Goal: Download file/media

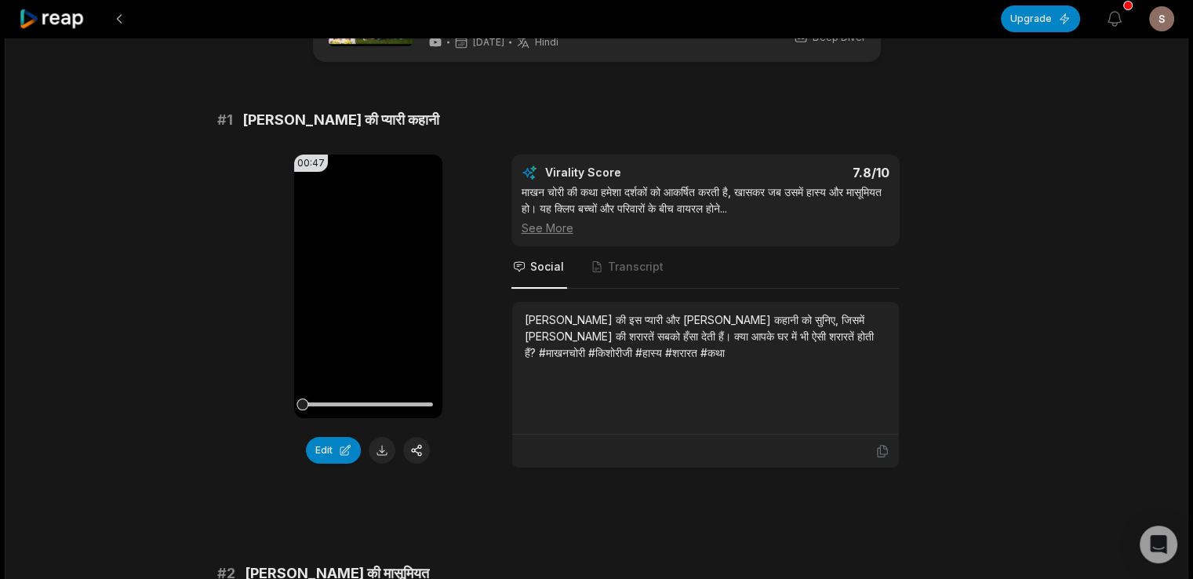
scroll to position [721, 0]
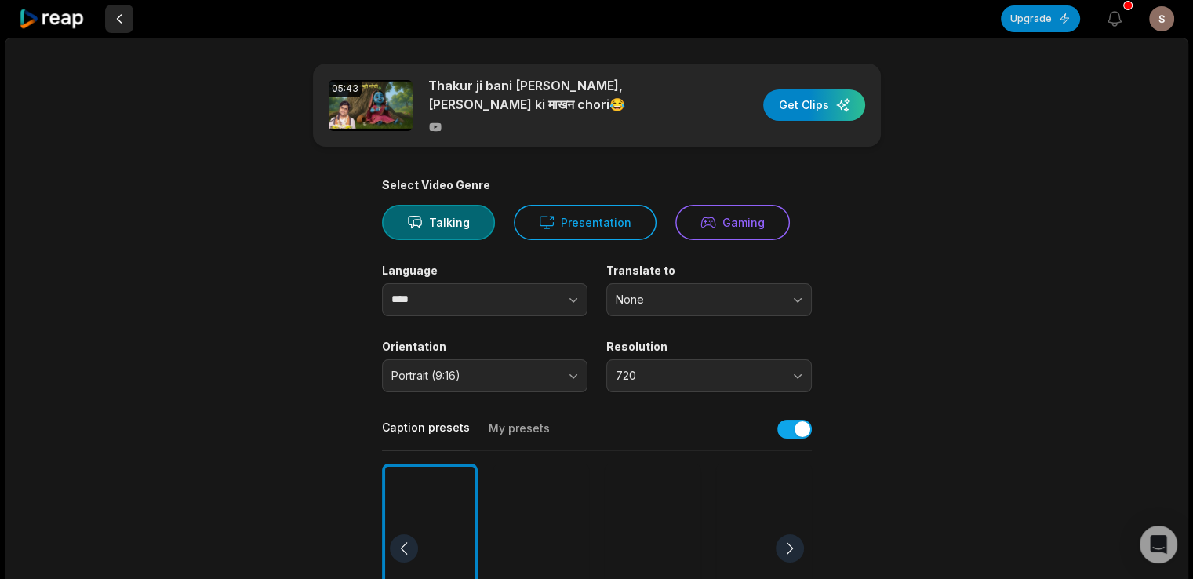
click at [114, 18] on button at bounding box center [119, 19] width 28 height 28
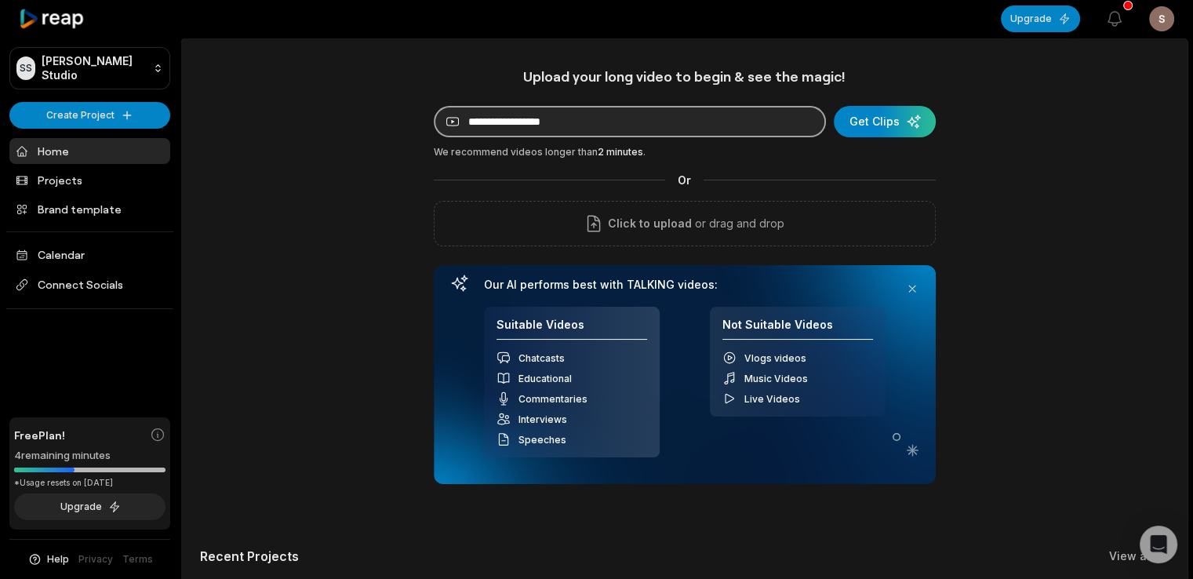
click at [594, 125] on input at bounding box center [630, 121] width 392 height 31
paste input "**********"
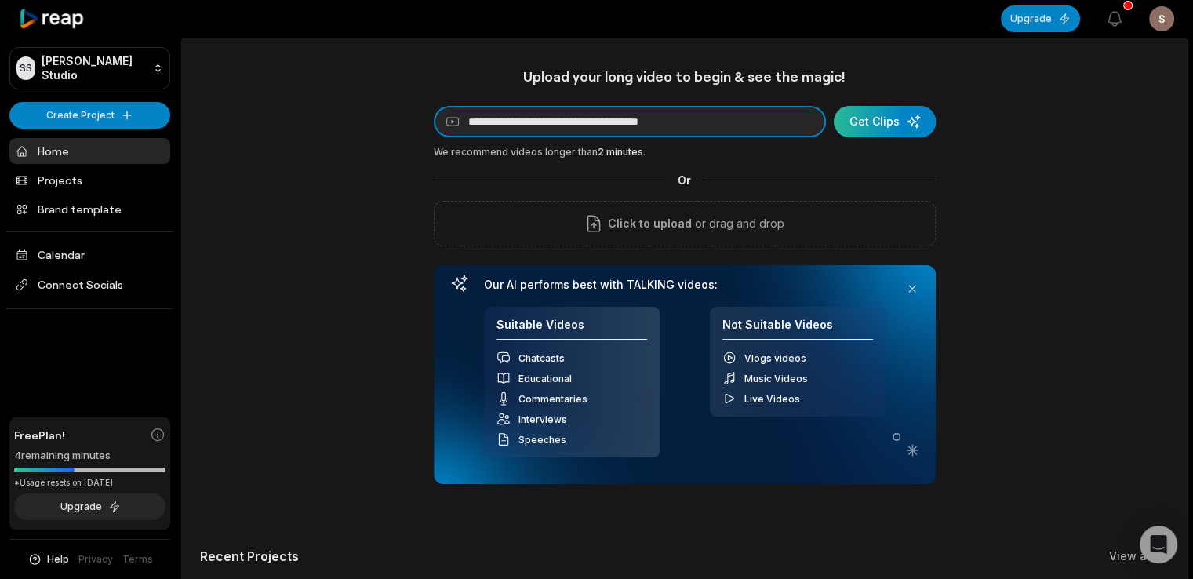
type input "**********"
click at [868, 129] on div "submit" at bounding box center [885, 121] width 102 height 31
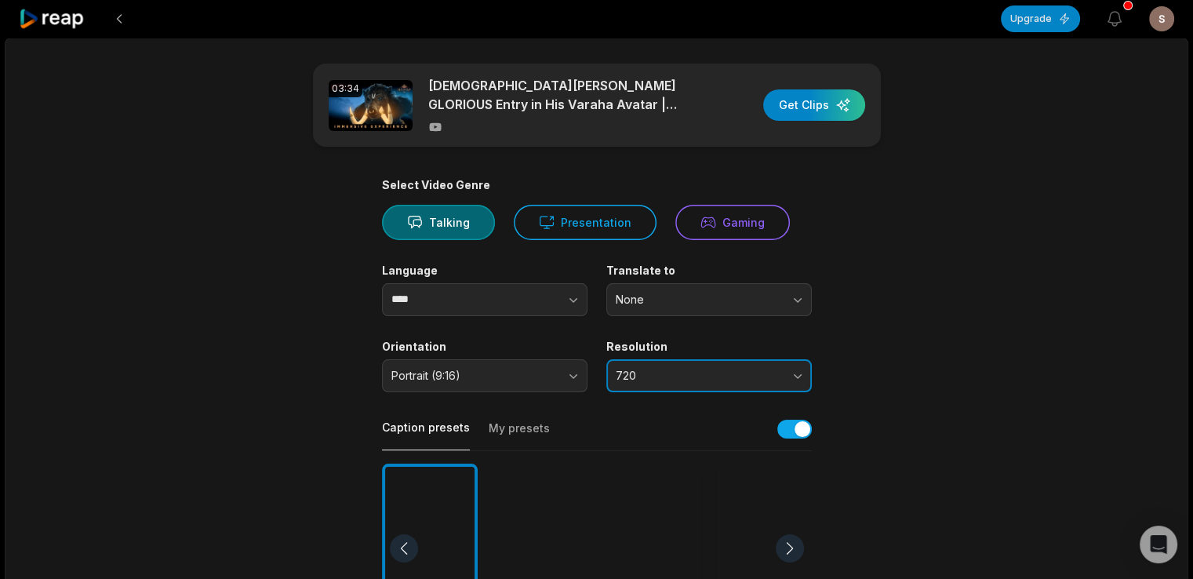
click at [703, 379] on span "720" at bounding box center [698, 376] width 165 height 14
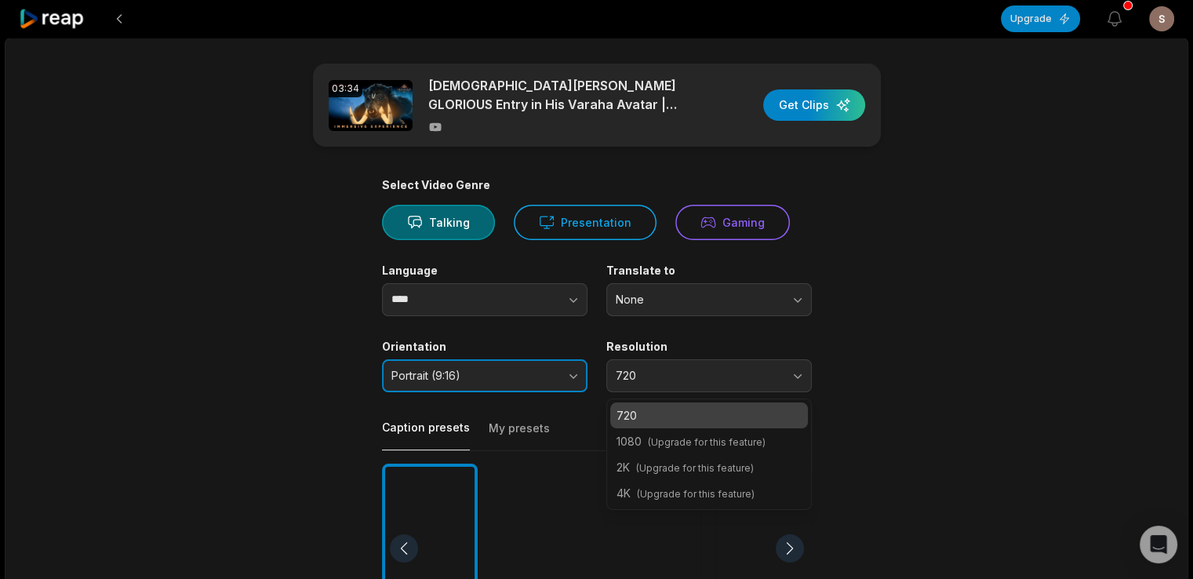
click at [576, 377] on button "Portrait (9:16)" at bounding box center [484, 375] width 205 height 33
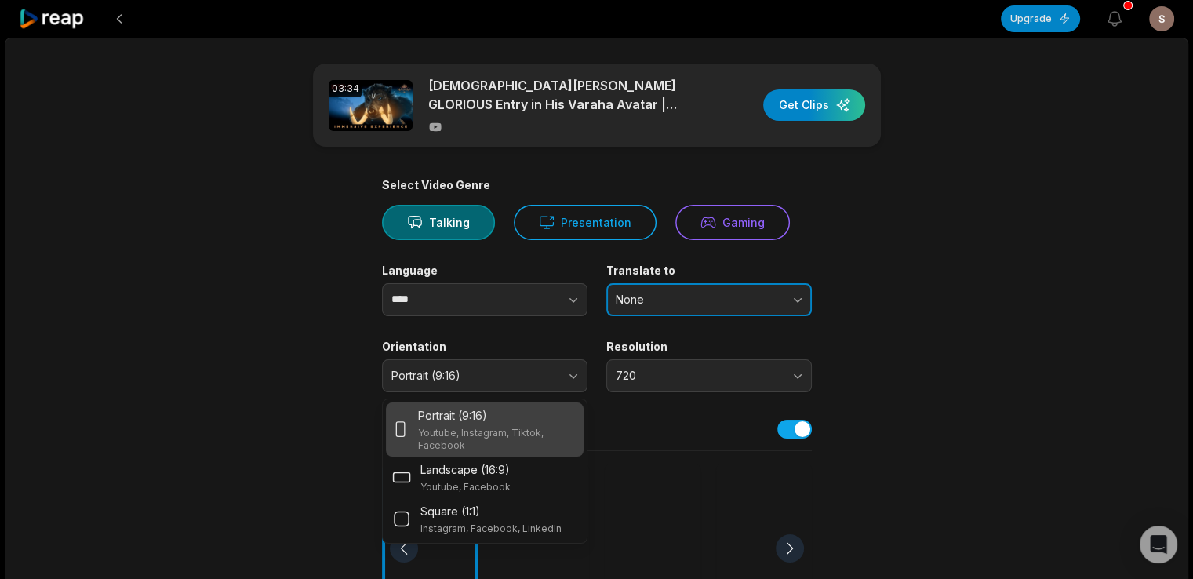
click at [652, 309] on button "None" at bounding box center [708, 299] width 205 height 33
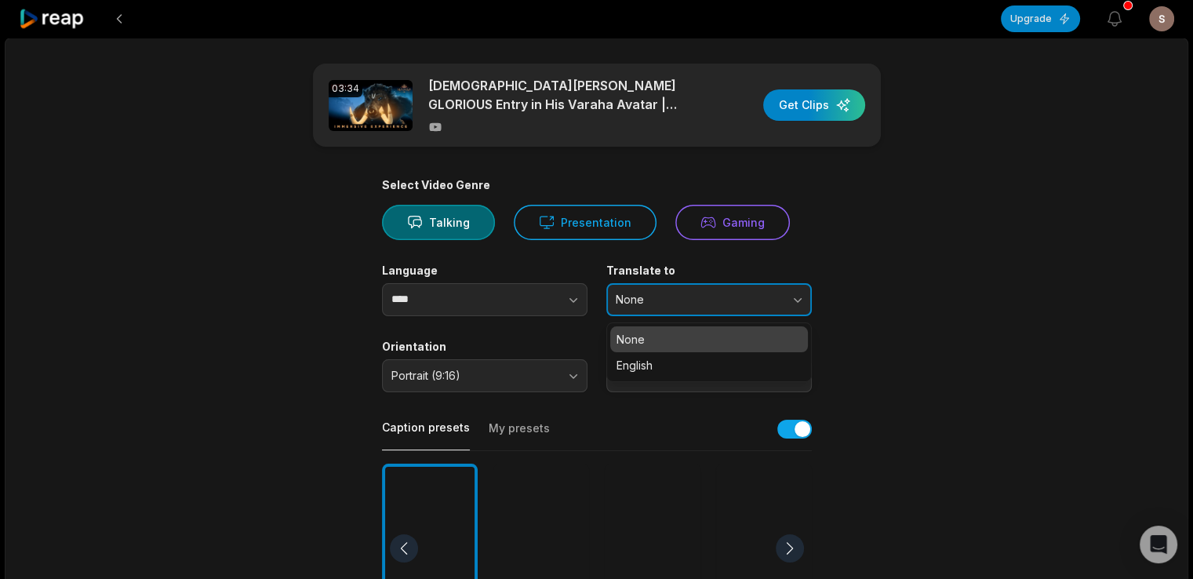
click at [652, 309] on button "None" at bounding box center [708, 299] width 205 height 33
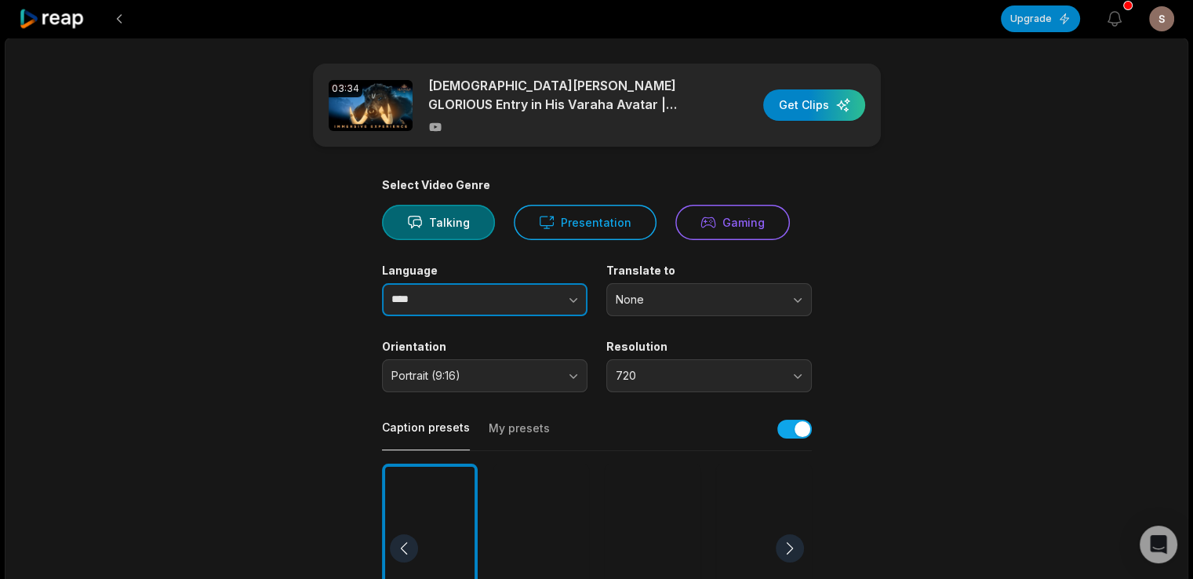
click at [584, 298] on button "button" at bounding box center [541, 299] width 89 height 33
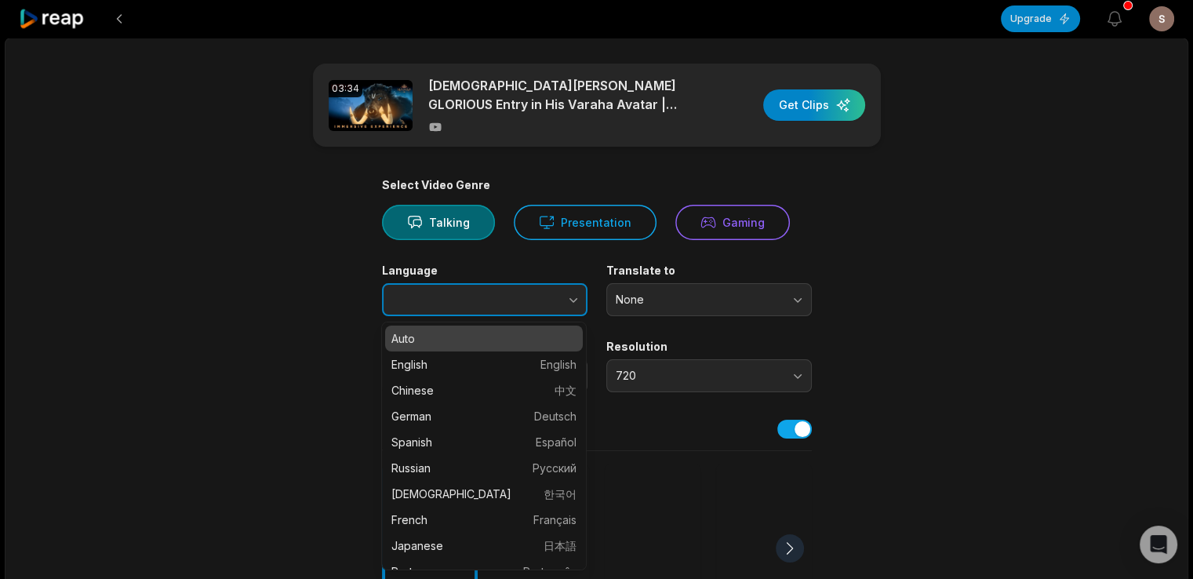
type input "****"
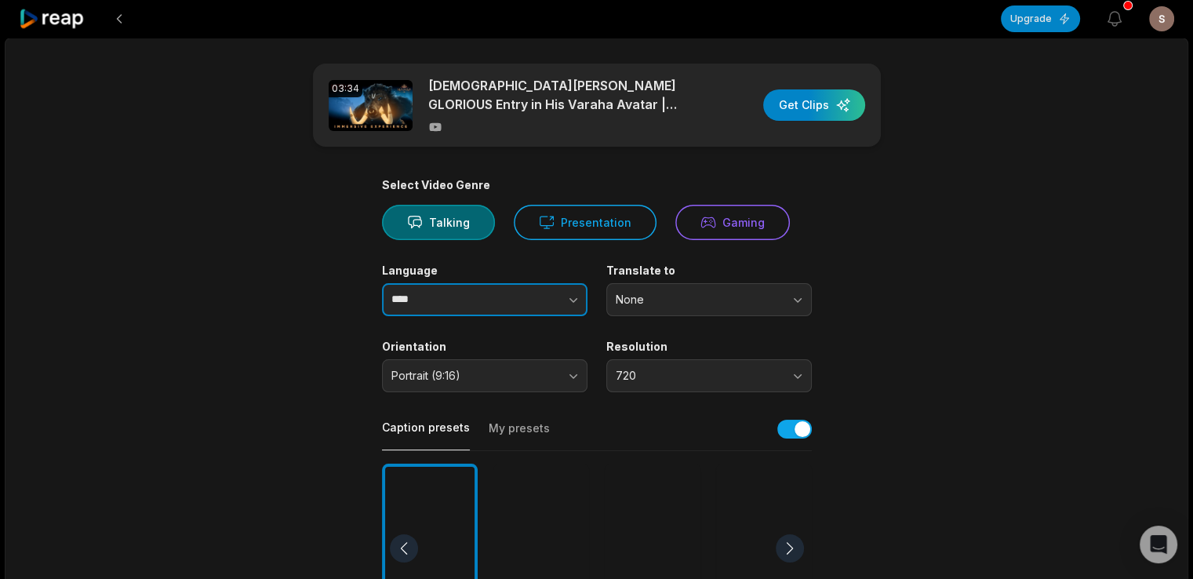
click at [584, 298] on button "button" at bounding box center [541, 299] width 89 height 33
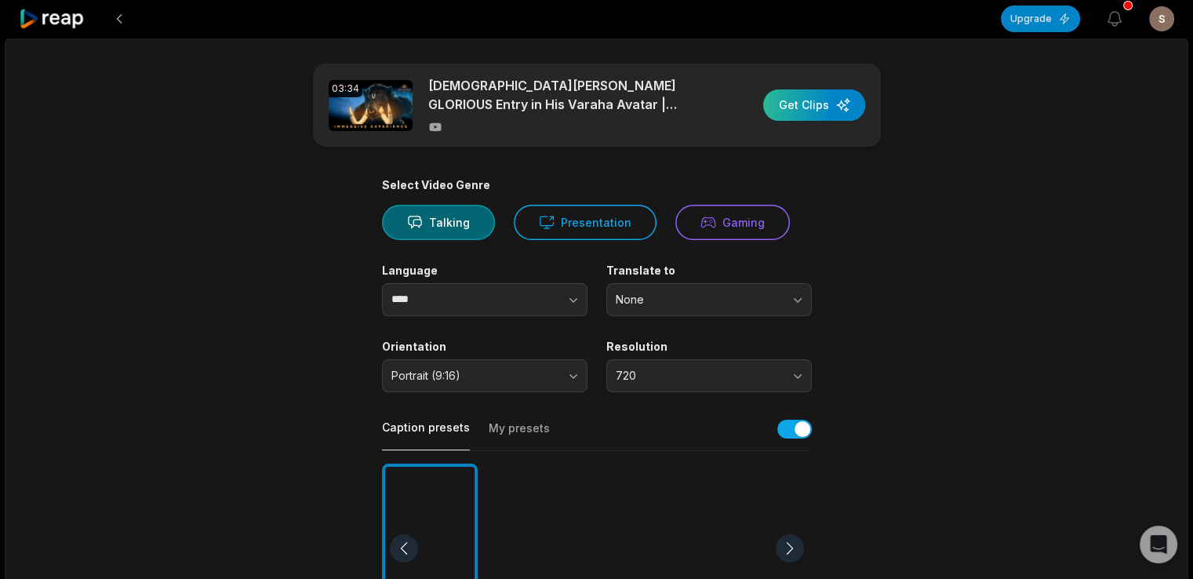
click at [827, 109] on div "button" at bounding box center [814, 104] width 102 height 31
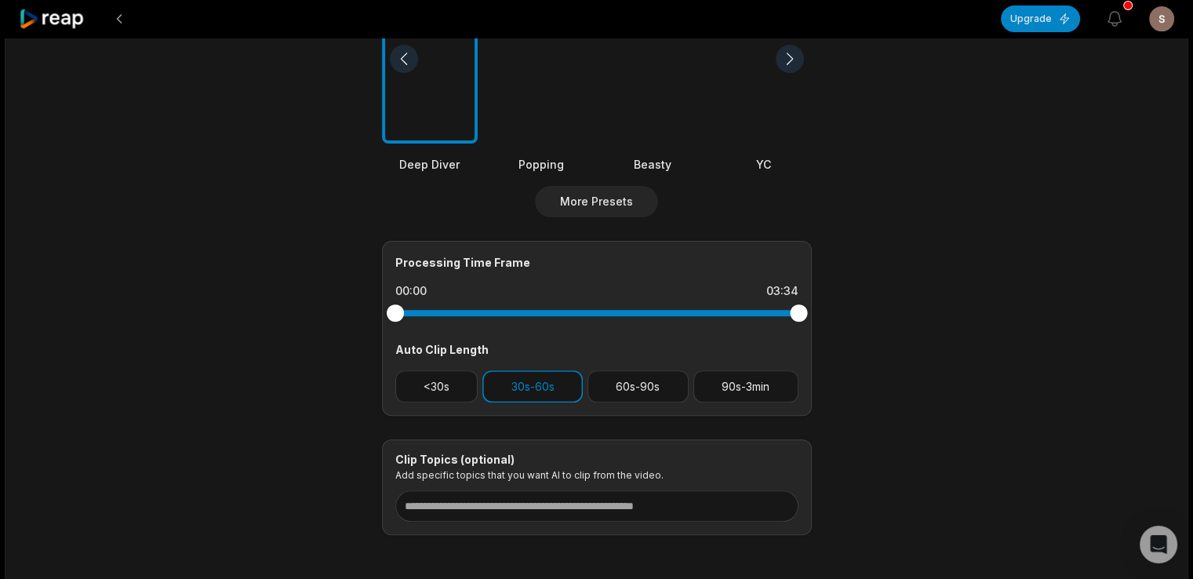
scroll to position [558, 0]
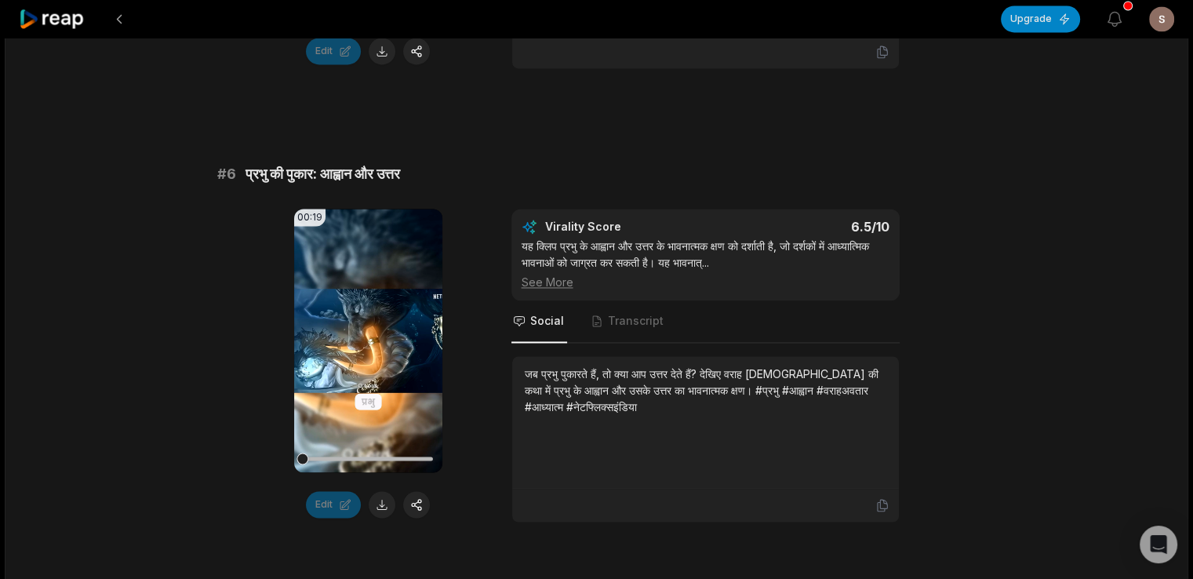
scroll to position [2478, 0]
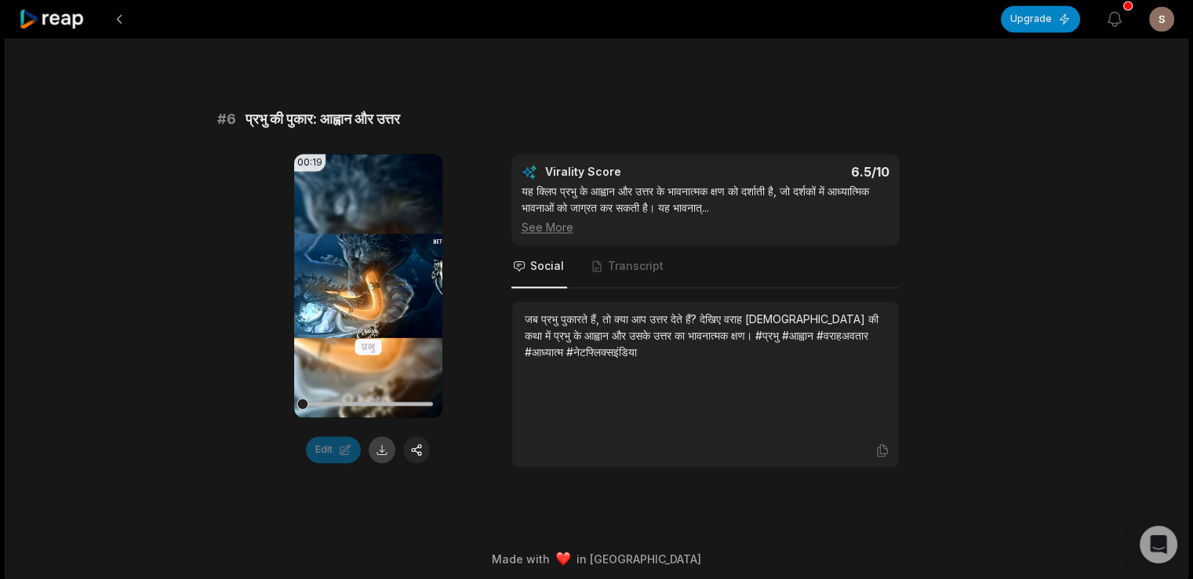
click at [376, 441] on button at bounding box center [382, 449] width 27 height 27
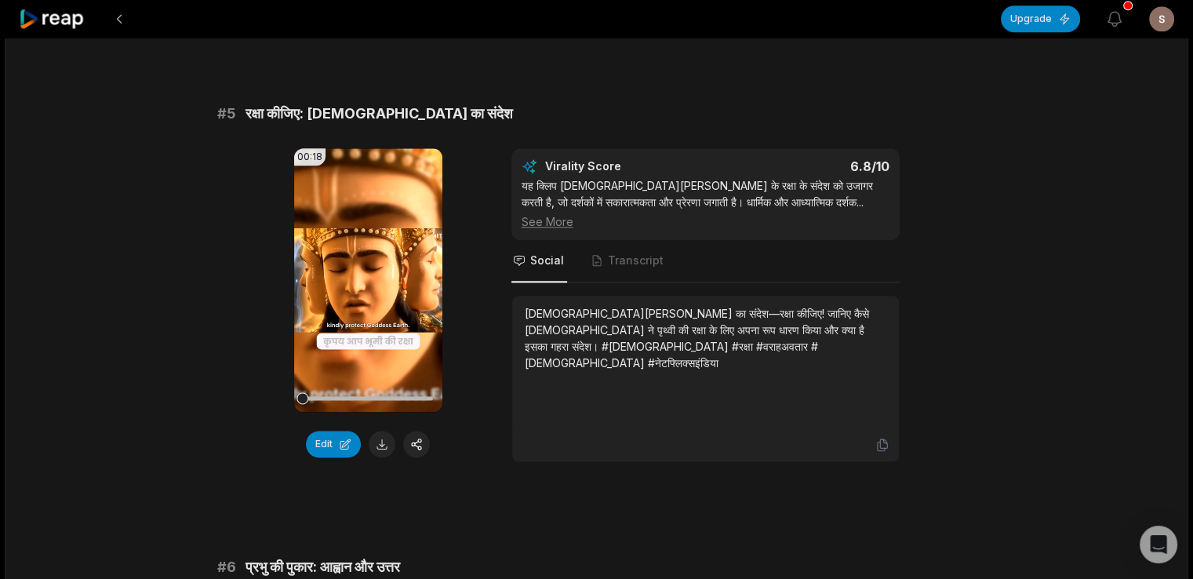
scroll to position [1901, 0]
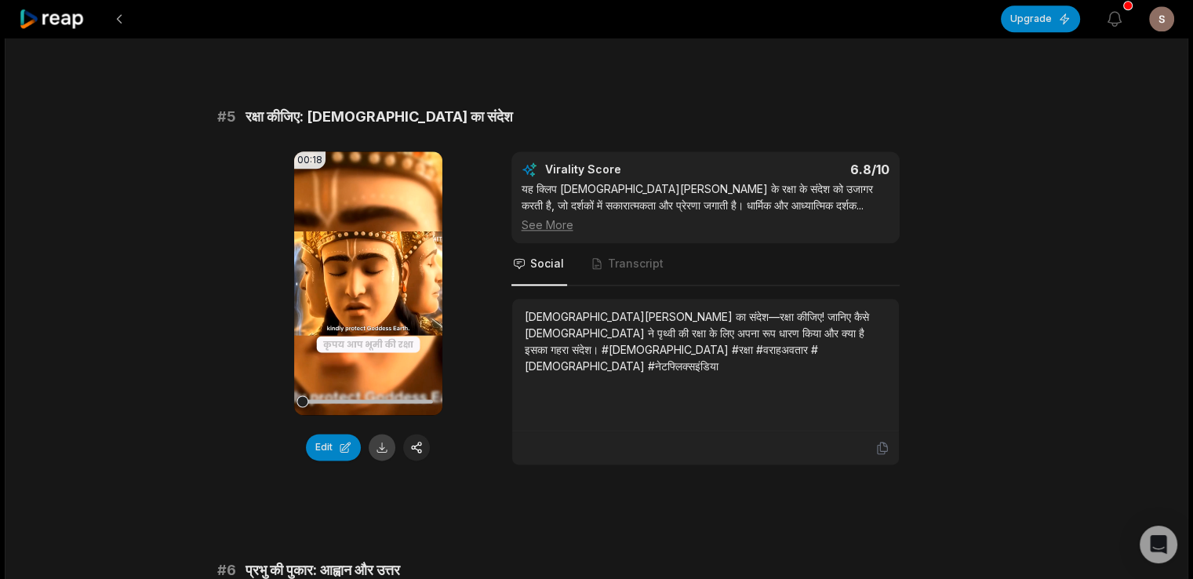
click at [392, 445] on button at bounding box center [382, 447] width 27 height 27
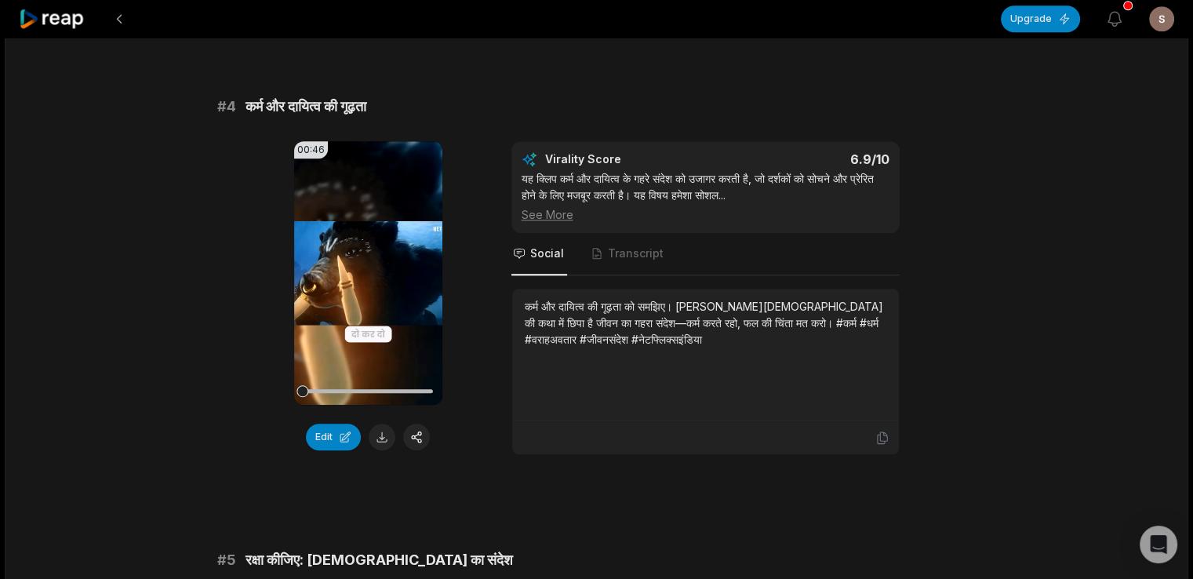
scroll to position [1457, 0]
click at [373, 440] on button at bounding box center [382, 437] width 27 height 27
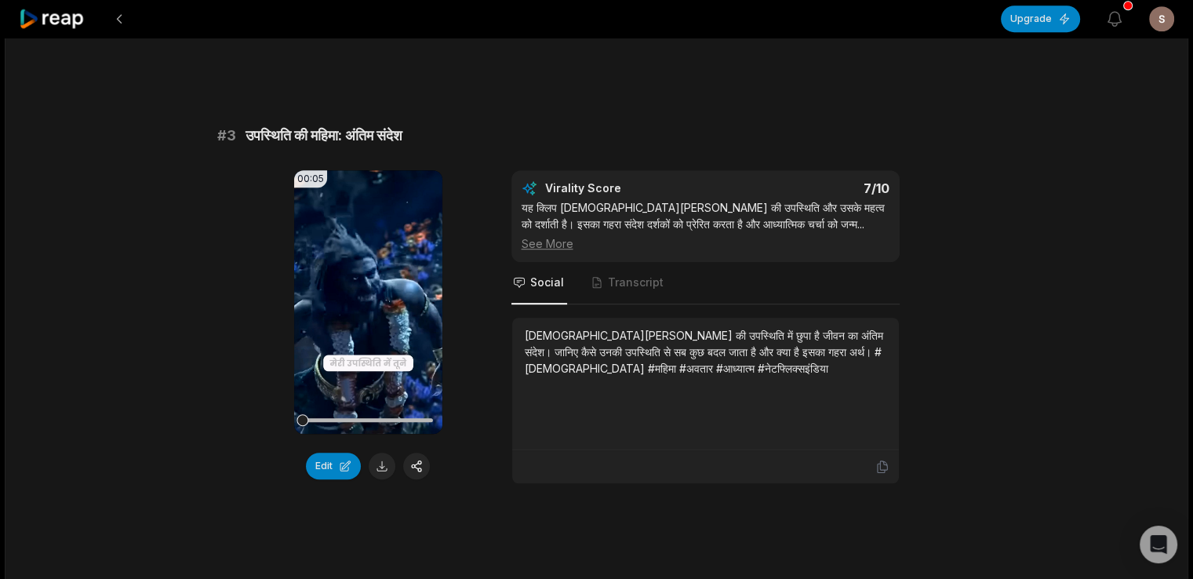
scroll to position [969, 0]
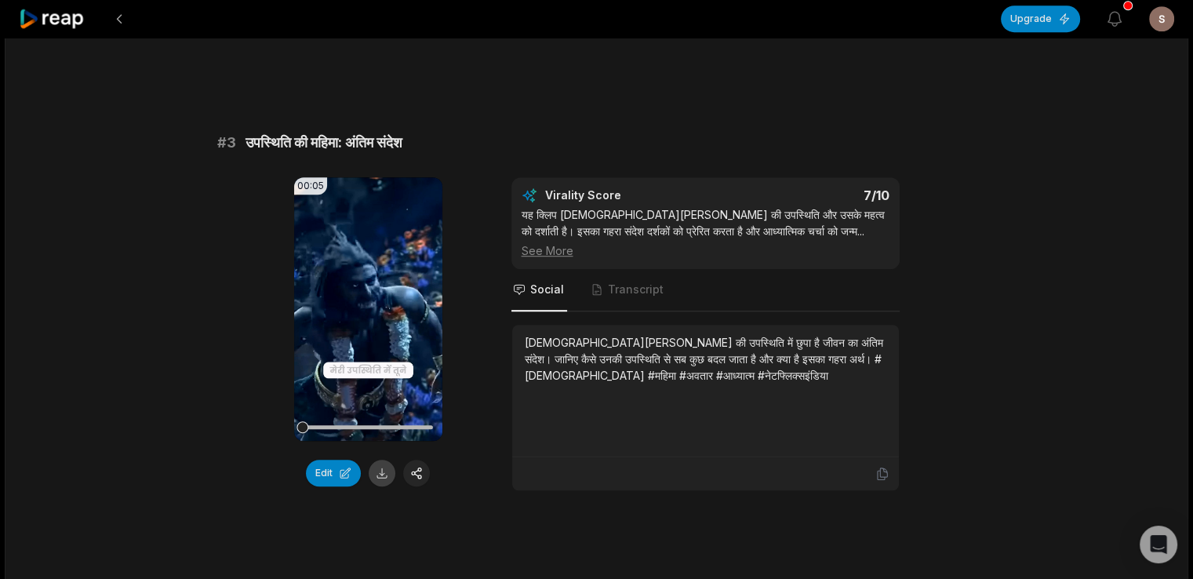
click at [379, 477] on button at bounding box center [382, 473] width 27 height 27
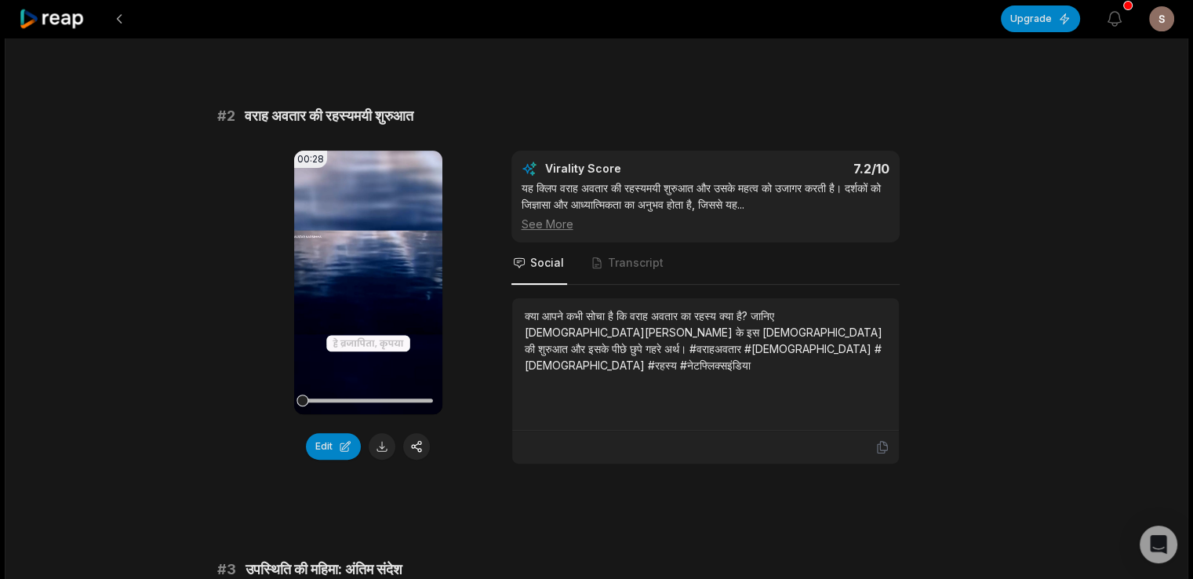
scroll to position [530, 0]
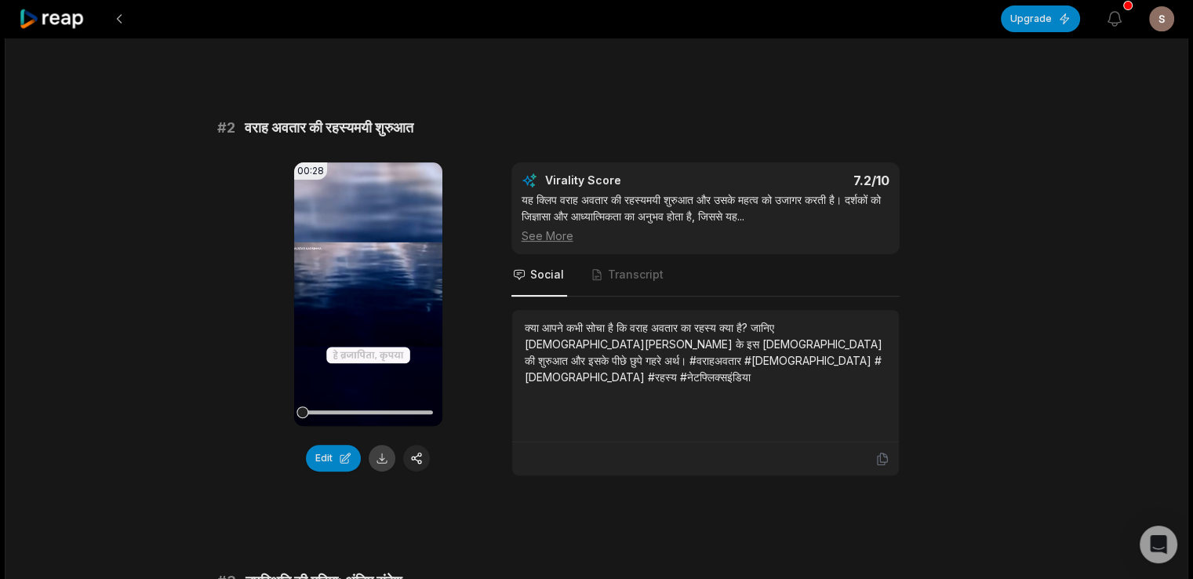
click at [385, 463] on button at bounding box center [382, 458] width 27 height 27
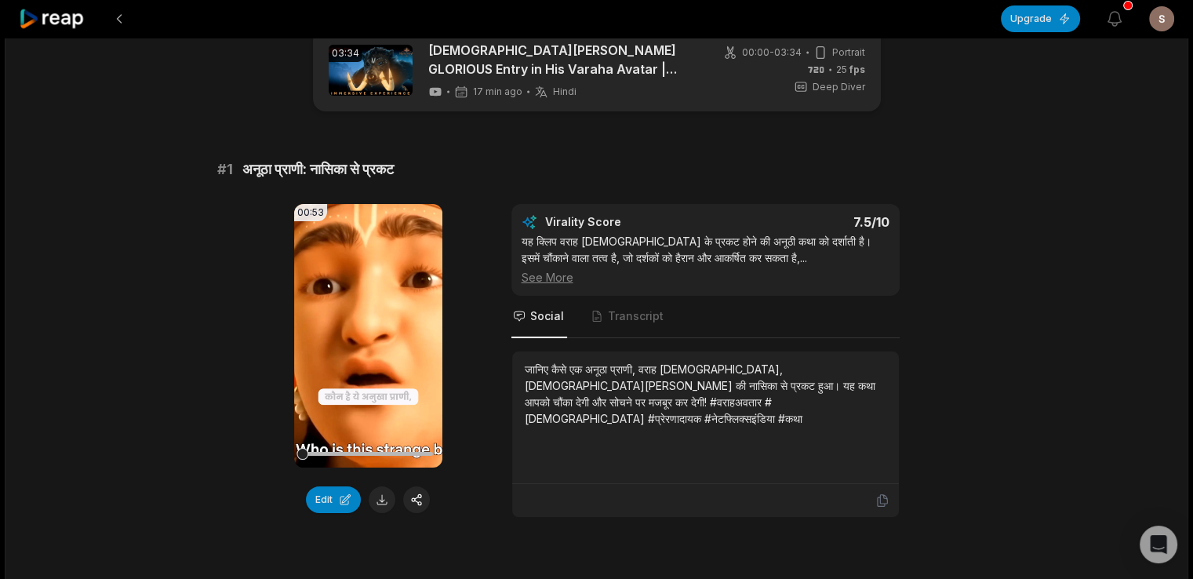
scroll to position [28, 0]
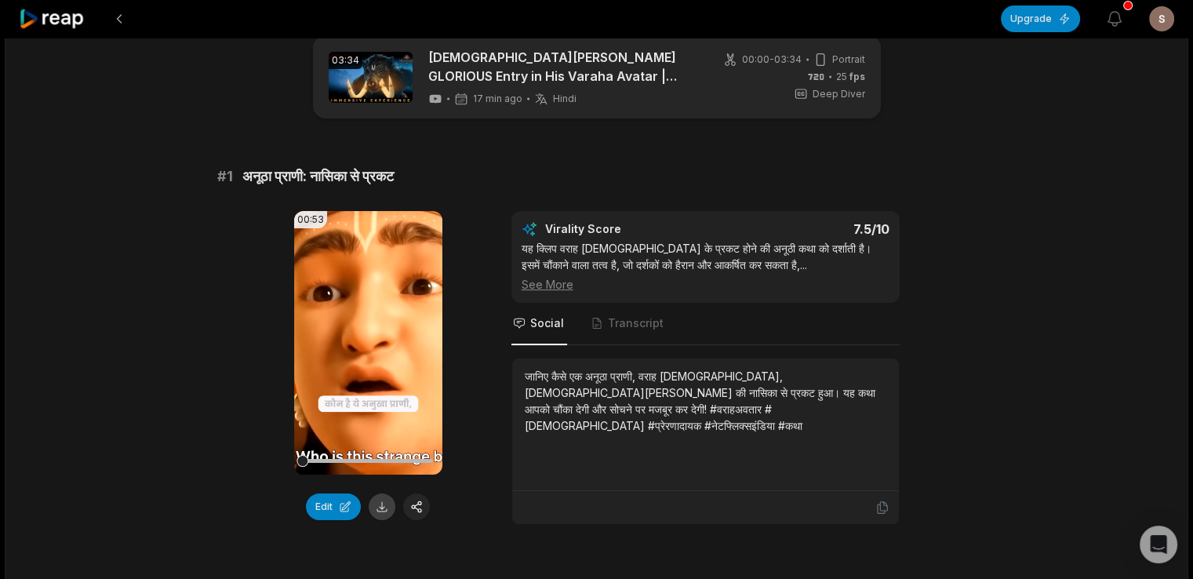
click at [377, 506] on button at bounding box center [382, 506] width 27 height 27
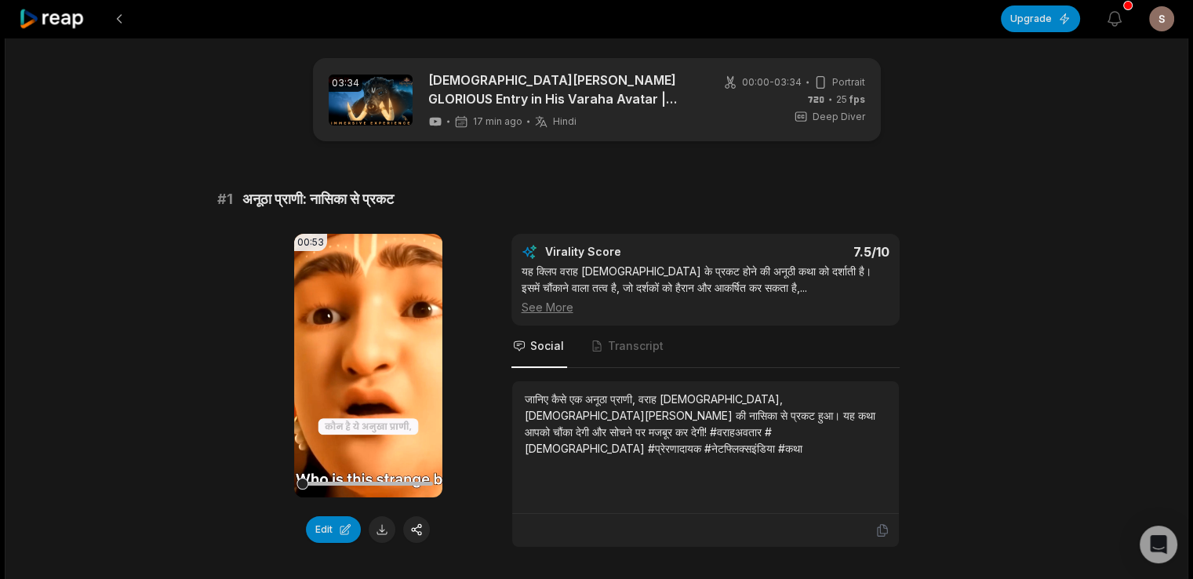
scroll to position [0, 0]
